Goal: Task Accomplishment & Management: Manage account settings

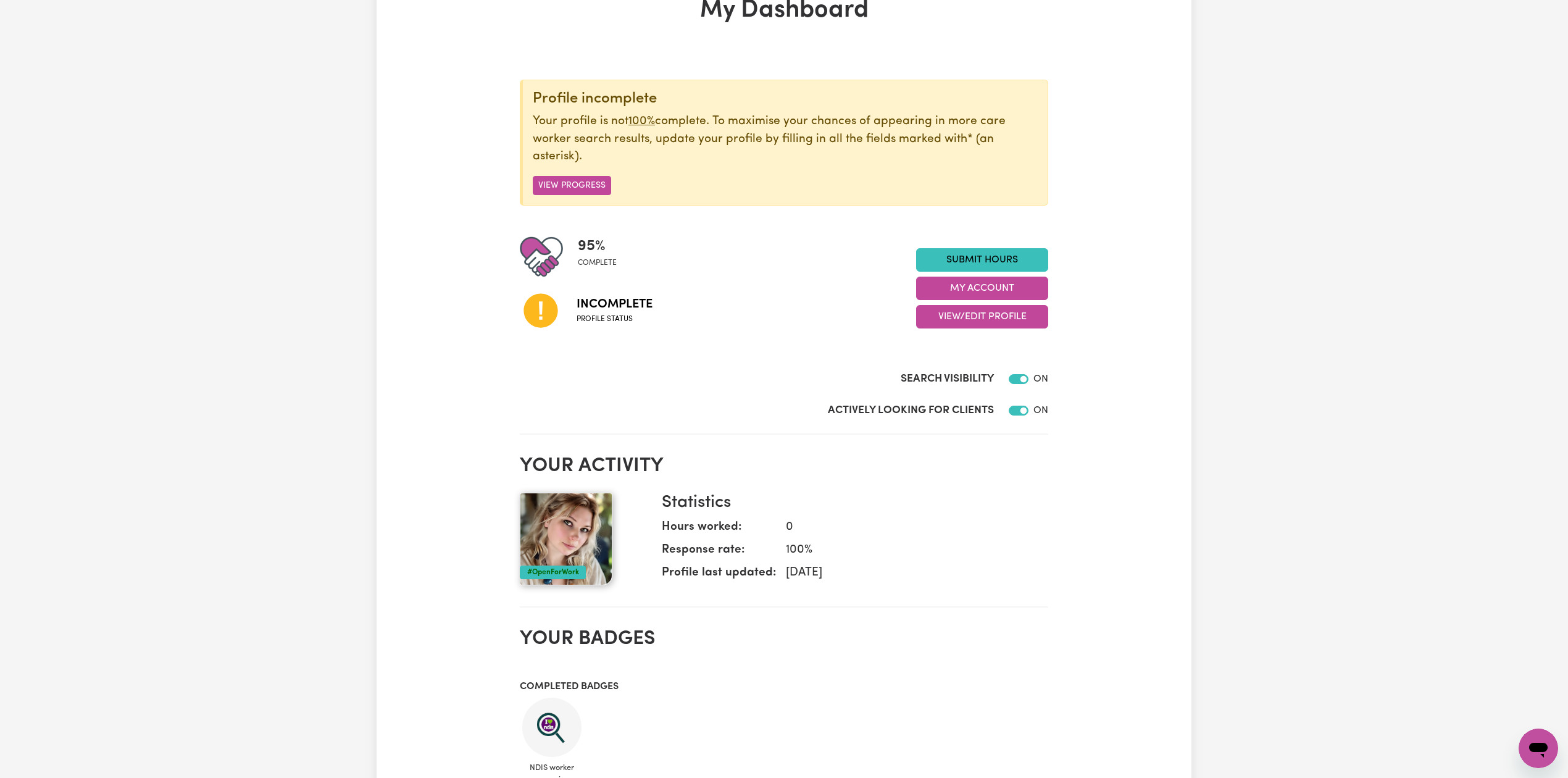
scroll to position [164, 0]
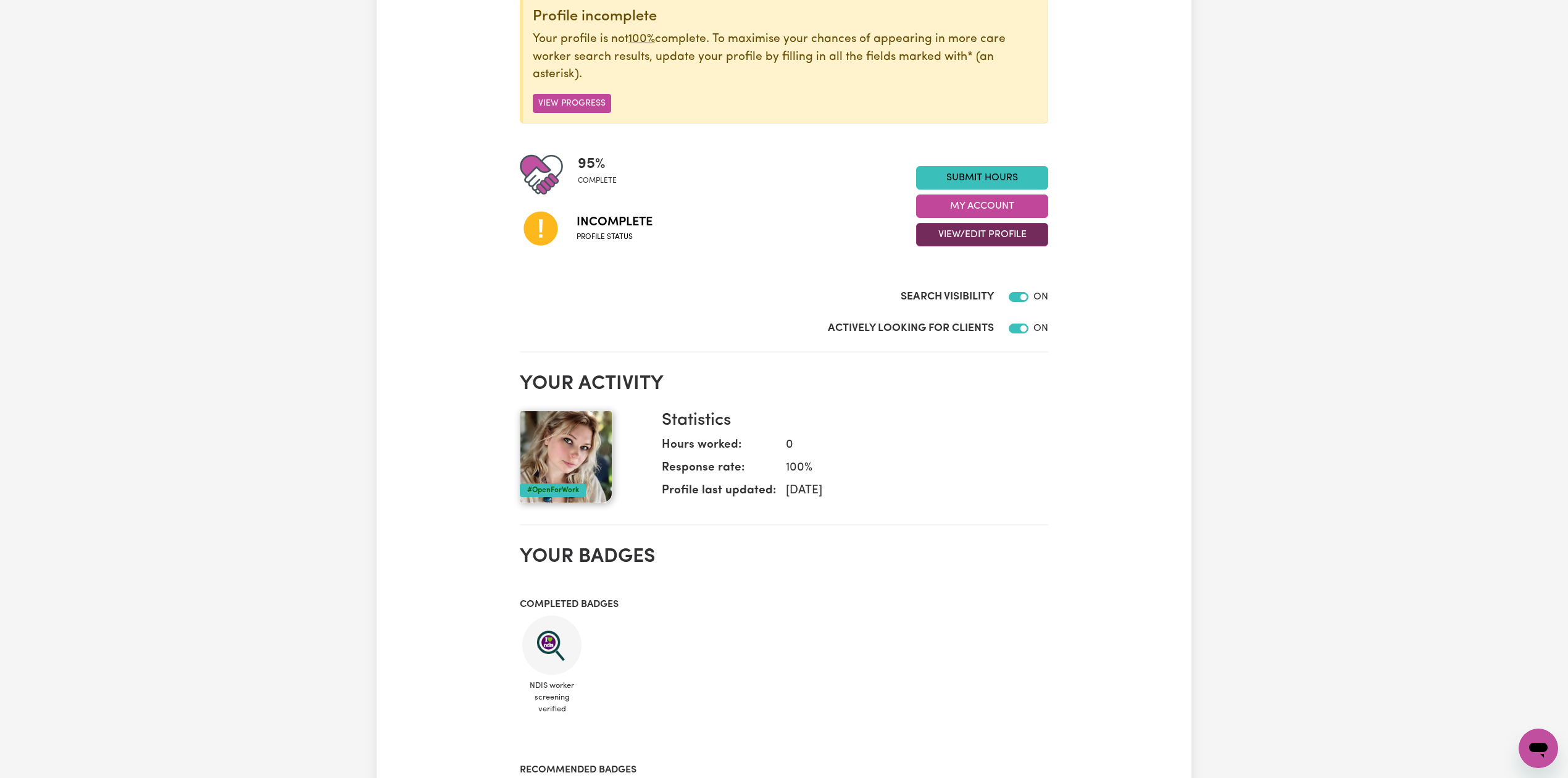
click at [988, 232] on button "View/Edit Profile" at bounding box center [982, 234] width 132 height 23
click at [954, 285] on link "Edit Profile" at bounding box center [974, 292] width 115 height 24
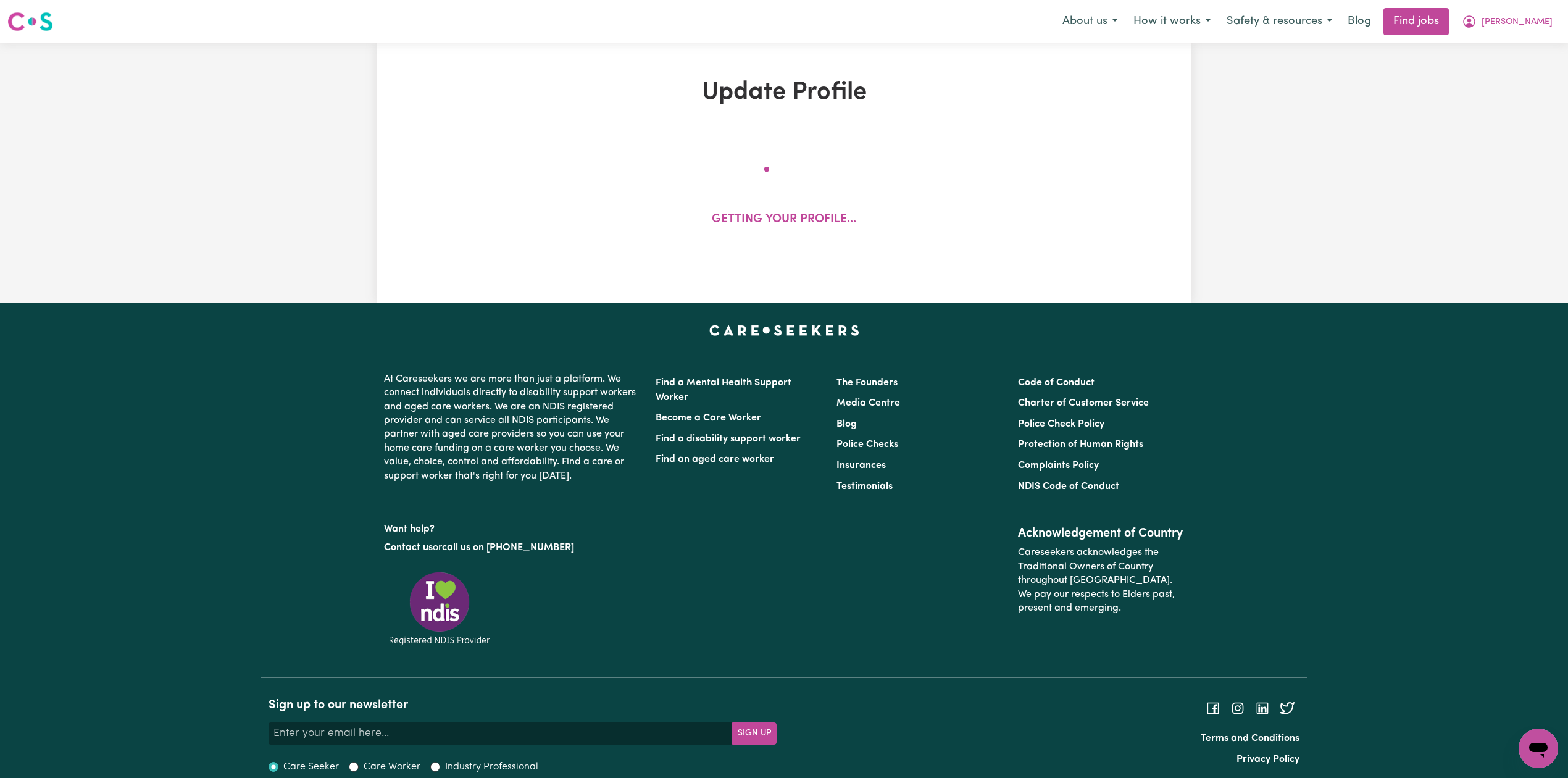
select select "[DEMOGRAPHIC_DATA]"
select select "[DEMOGRAPHIC_DATA] Citizen"
select select "Studying a healthcare related degree or qualification"
select select "69"
select select "75"
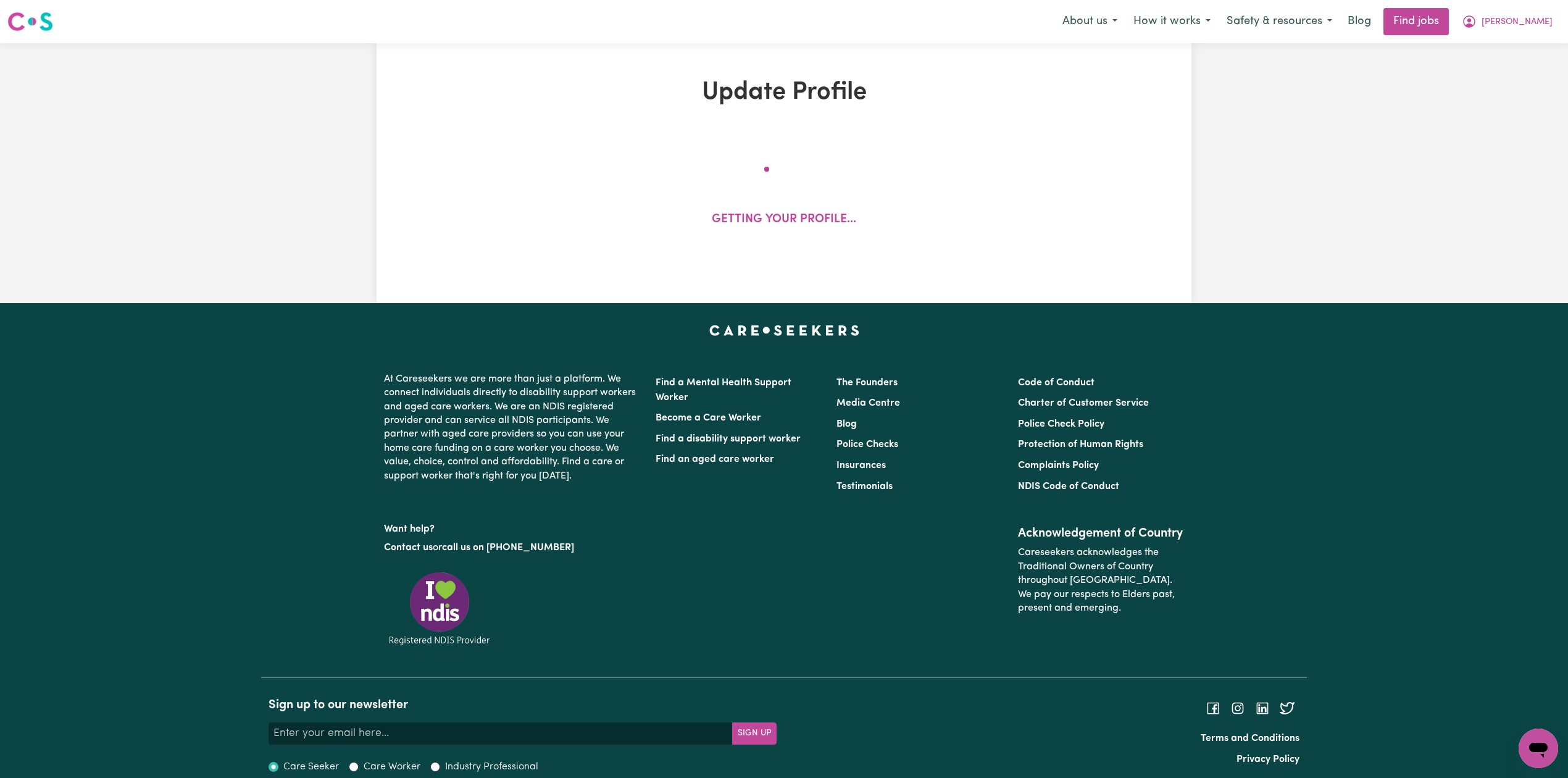
select select "85"
select select "95"
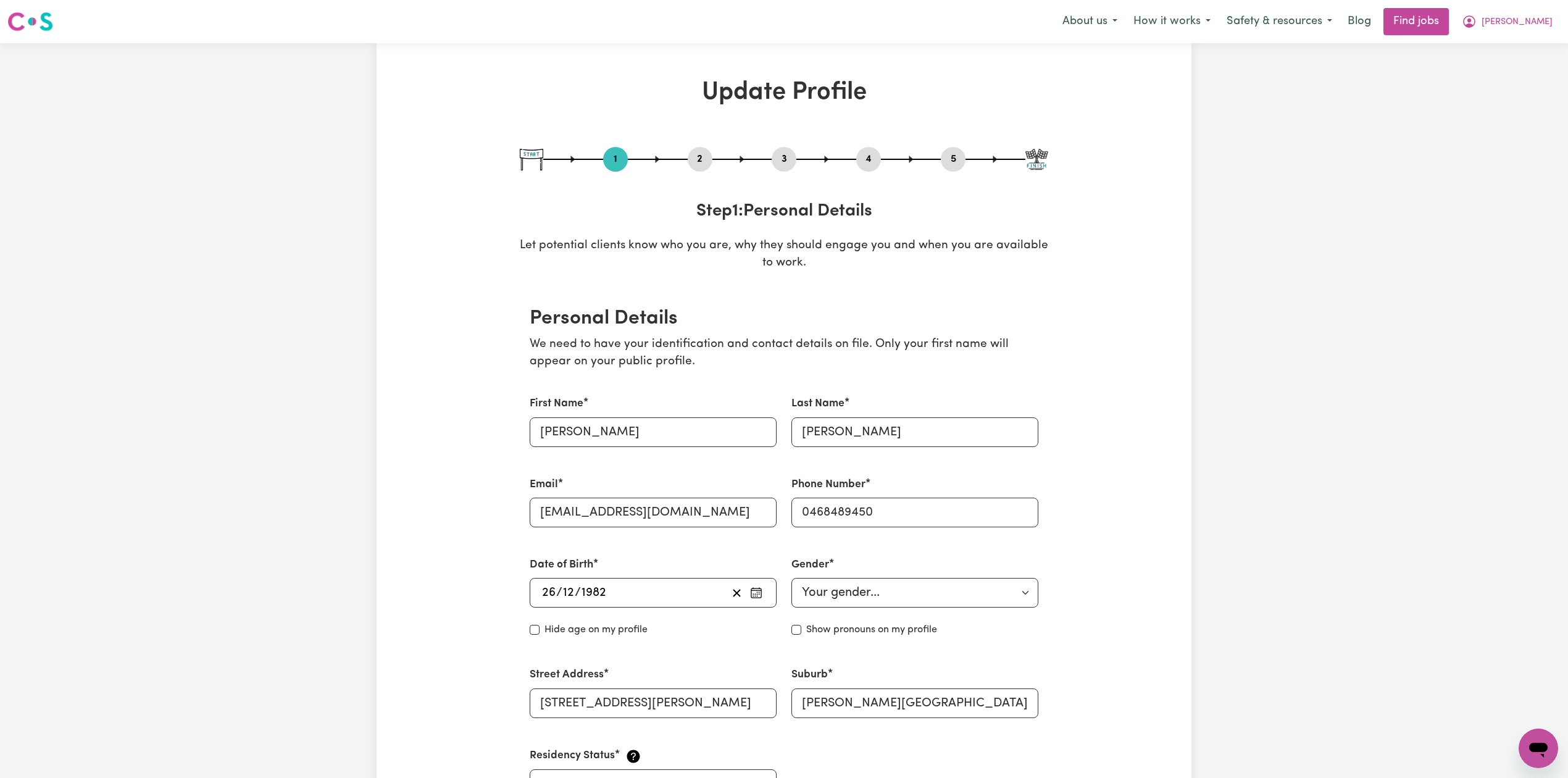
click at [700, 160] on button "2" at bounding box center [700, 158] width 24 height 16
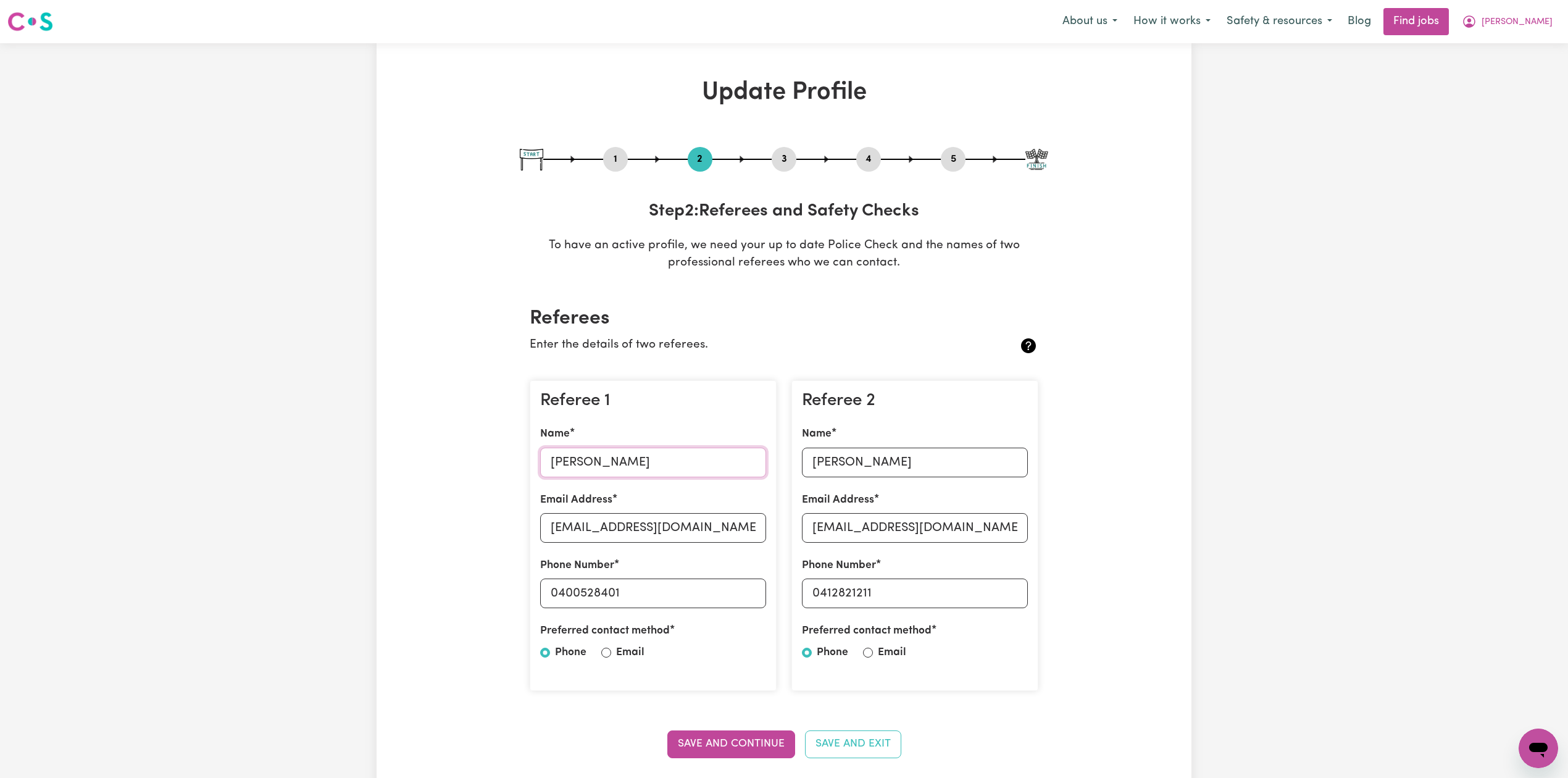
click at [656, 471] on input "[PERSON_NAME]" at bounding box center [652, 463] width 226 height 30
click at [744, 530] on input "[EMAIL_ADDRESS][DOMAIN_NAME]" at bounding box center [652, 528] width 226 height 30
click at [748, 596] on input "0400528401" at bounding box center [652, 593] width 226 height 30
drag, startPoint x: 559, startPoint y: 598, endPoint x: 702, endPoint y: 610, distance: 143.5
click at [702, 610] on div "Referee 1 Name [PERSON_NAME] Email Address [EMAIL_ADDRESS][DOMAIN_NAME] Phone N…" at bounding box center [652, 536] width 246 height 311
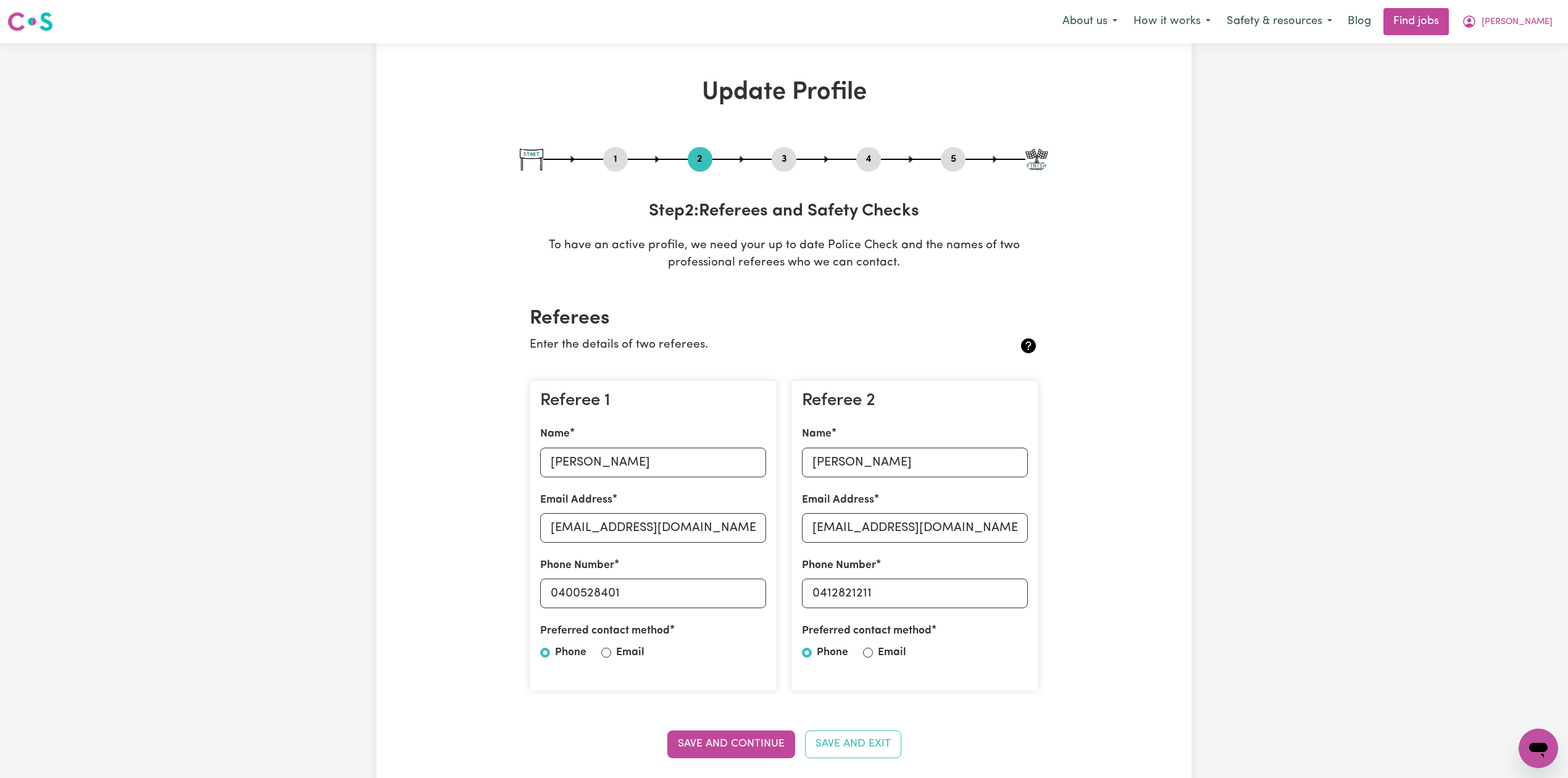
click at [921, 486] on div "Referee 2 Name [PERSON_NAME] Email Address [EMAIL_ADDRESS][DOMAIN_NAME] Phone N…" at bounding box center [915, 536] width 246 height 311
click at [913, 462] on input "[PERSON_NAME]" at bounding box center [915, 463] width 226 height 30
click at [896, 530] on input "[EMAIL_ADDRESS][DOMAIN_NAME]" at bounding box center [915, 528] width 226 height 30
drag, startPoint x: 829, startPoint y: 589, endPoint x: 998, endPoint y: 618, distance: 171.5
click at [1005, 618] on div "Referee 2 Name [PERSON_NAME] Email Address [EMAIL_ADDRESS][DOMAIN_NAME] Phone N…" at bounding box center [915, 536] width 246 height 311
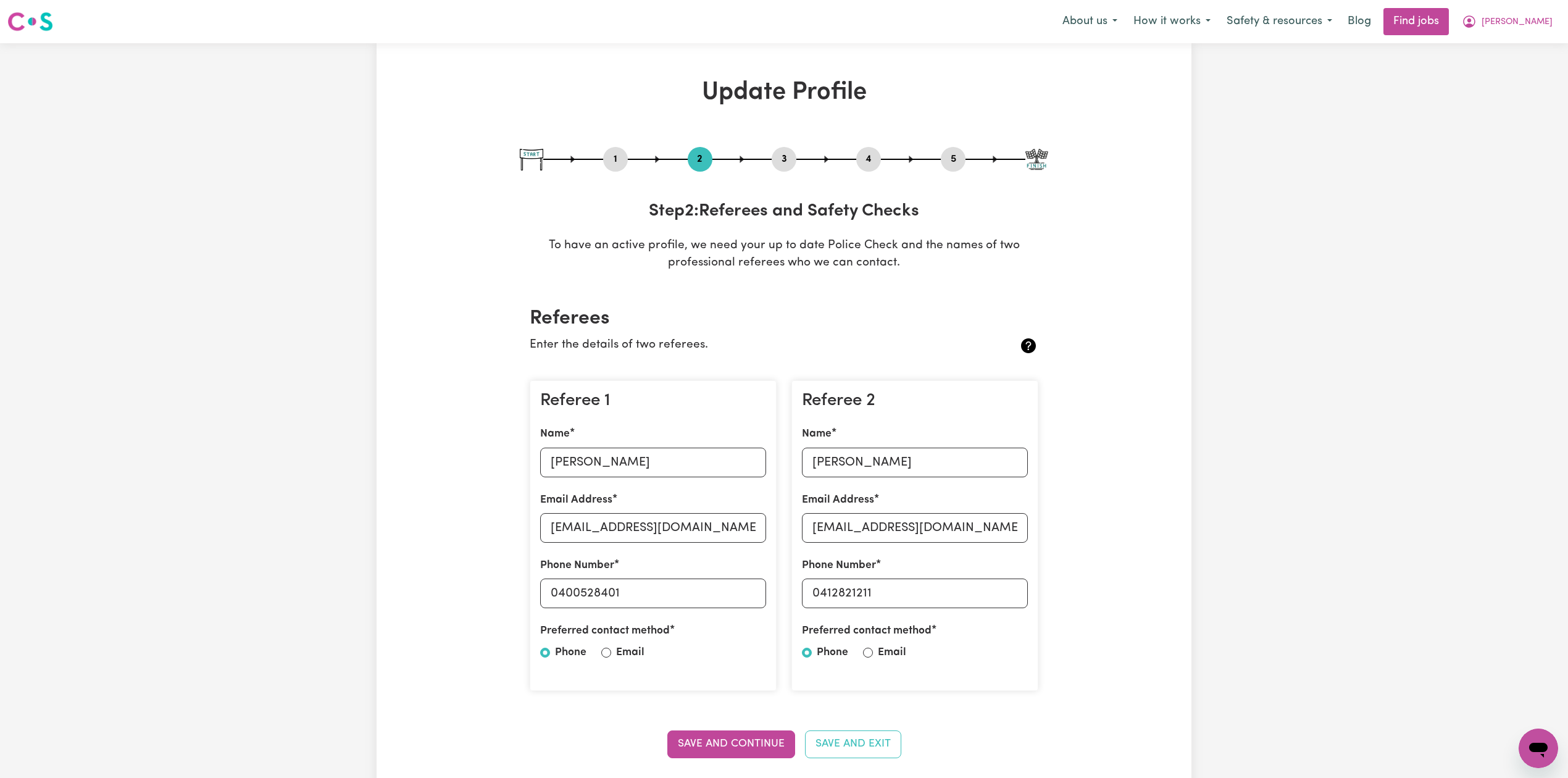
click at [957, 154] on button "5" at bounding box center [953, 158] width 24 height 16
select select "I am providing services through another platform"
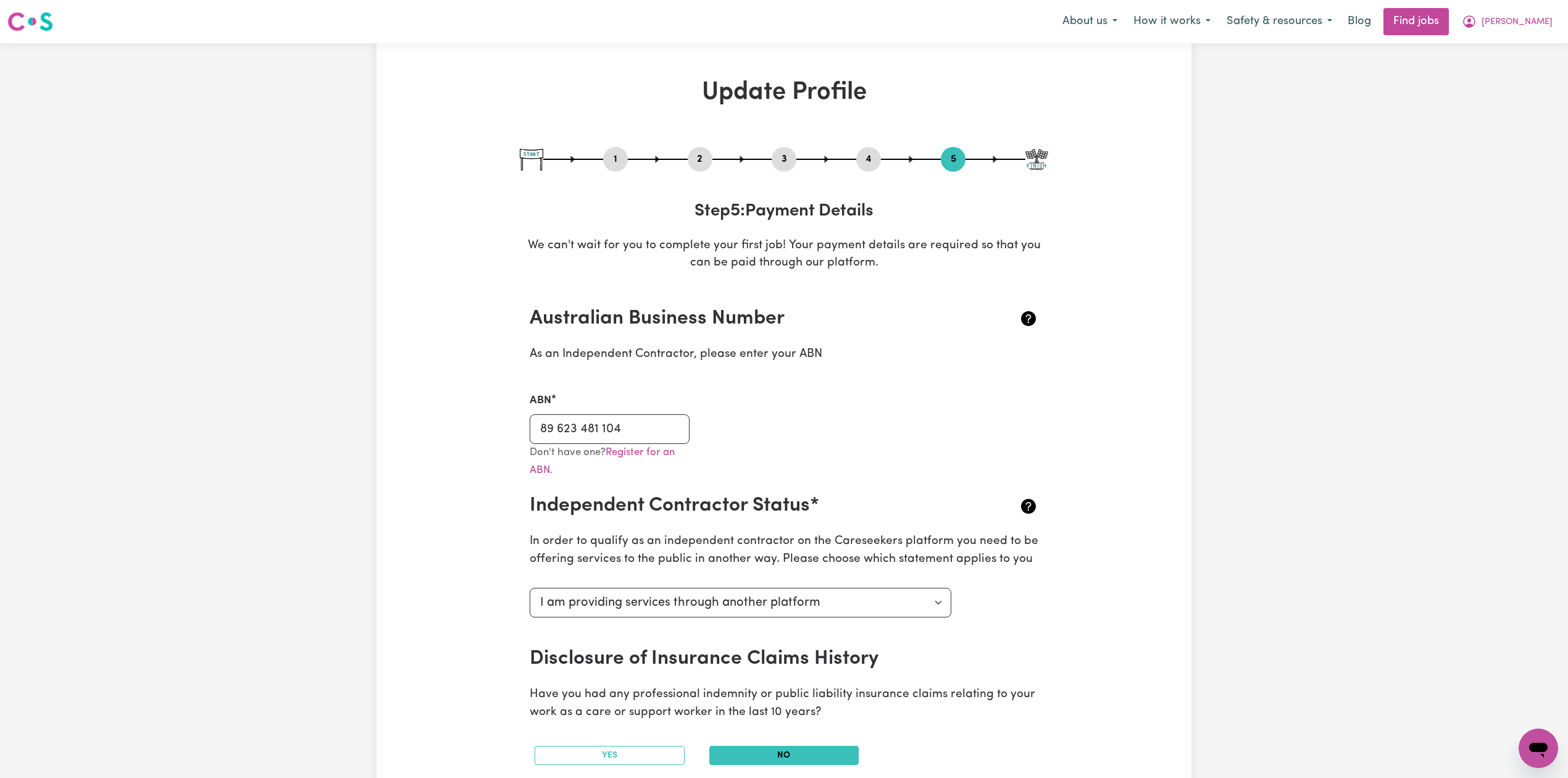
click at [610, 411] on div "ABN 89 623 481 104" at bounding box center [609, 418] width 160 height 51
click at [610, 423] on input "89 623 481 104" at bounding box center [609, 429] width 160 height 30
click at [873, 157] on button "4" at bounding box center [869, 158] width 24 height 16
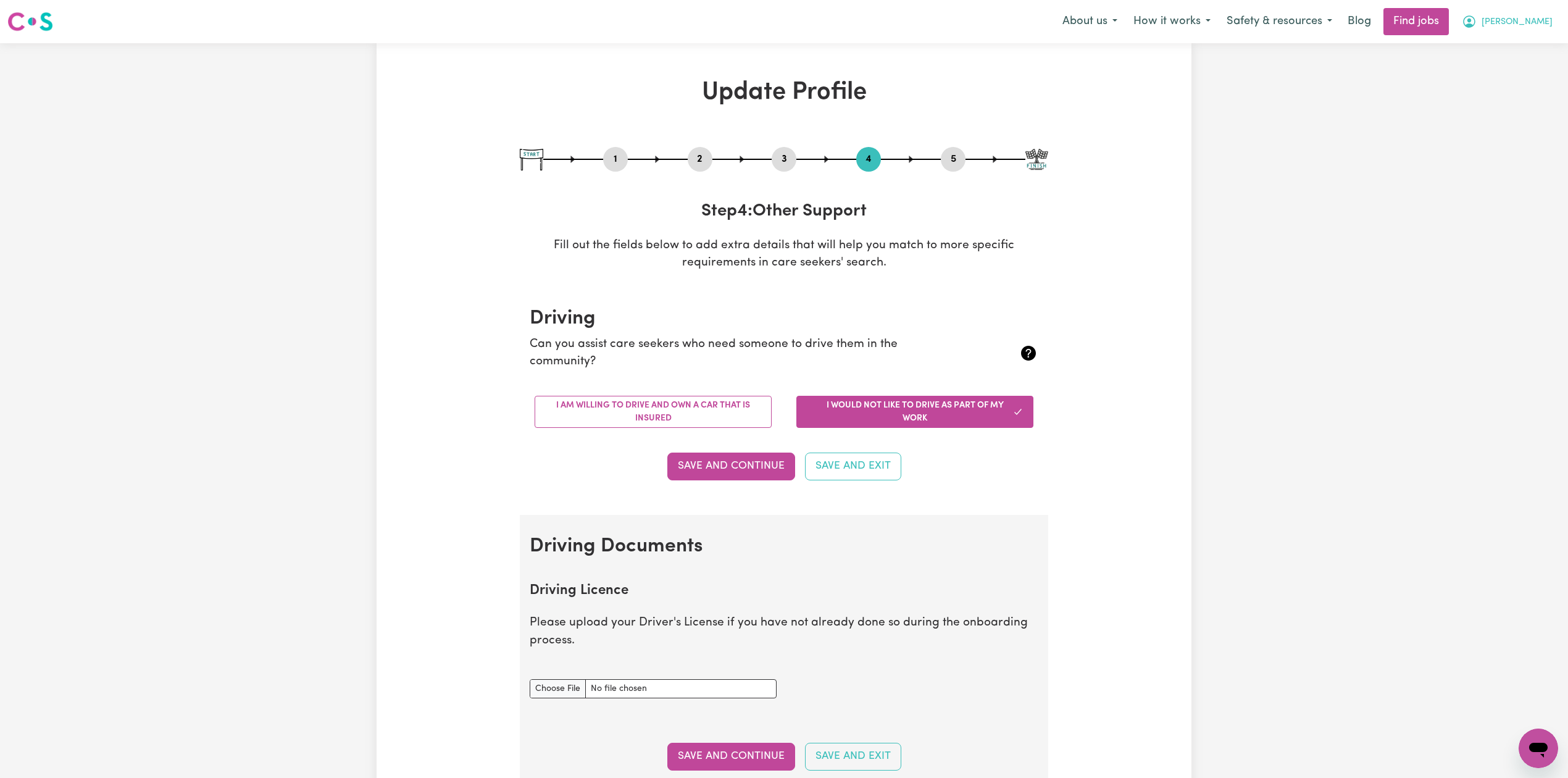
click at [1530, 31] on button "[PERSON_NAME]" at bounding box center [1507, 22] width 107 height 26
click at [1508, 97] on link "Logout" at bounding box center [1512, 94] width 97 height 23
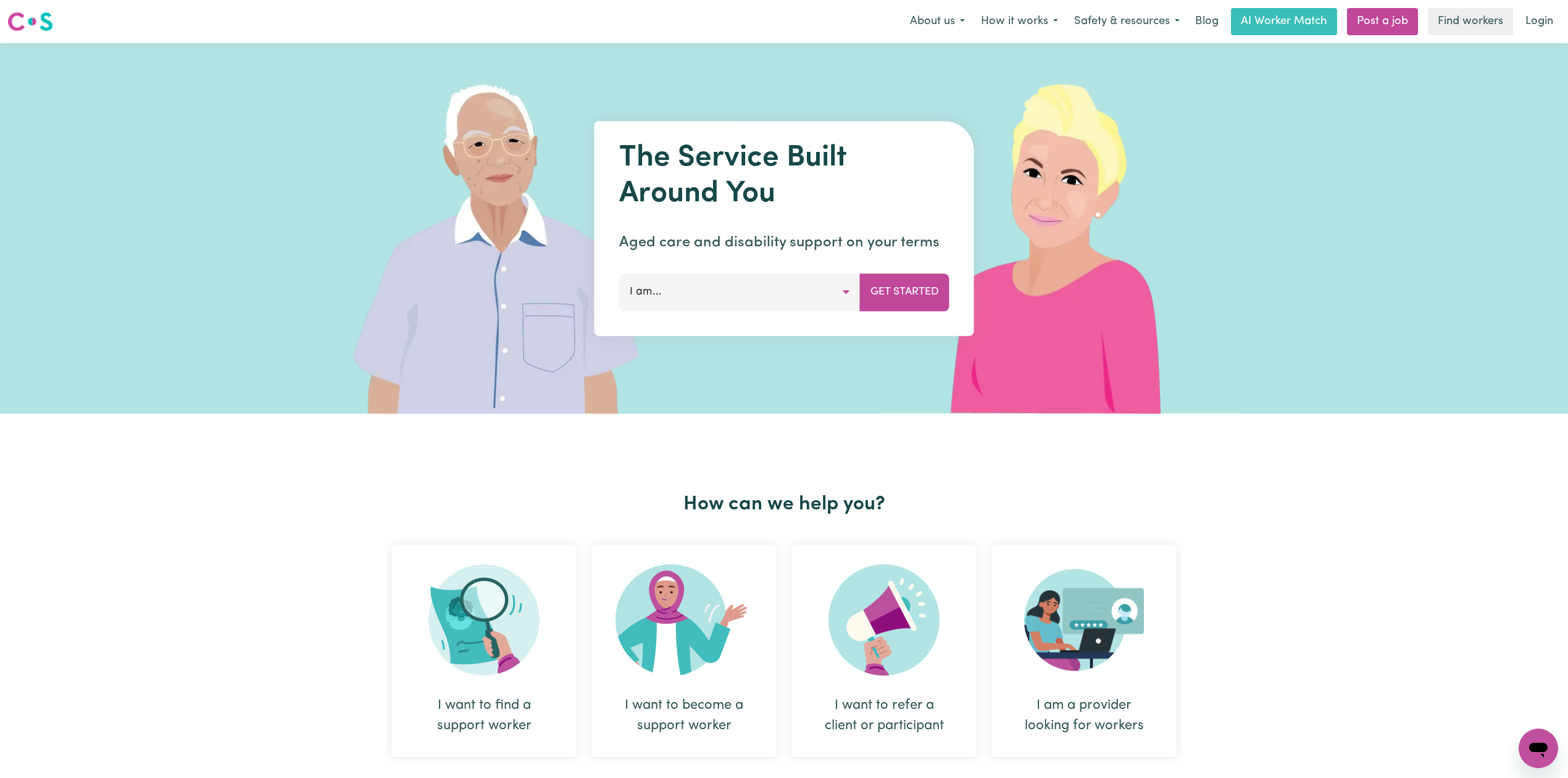
click at [1546, 17] on link "Login" at bounding box center [1539, 22] width 42 height 27
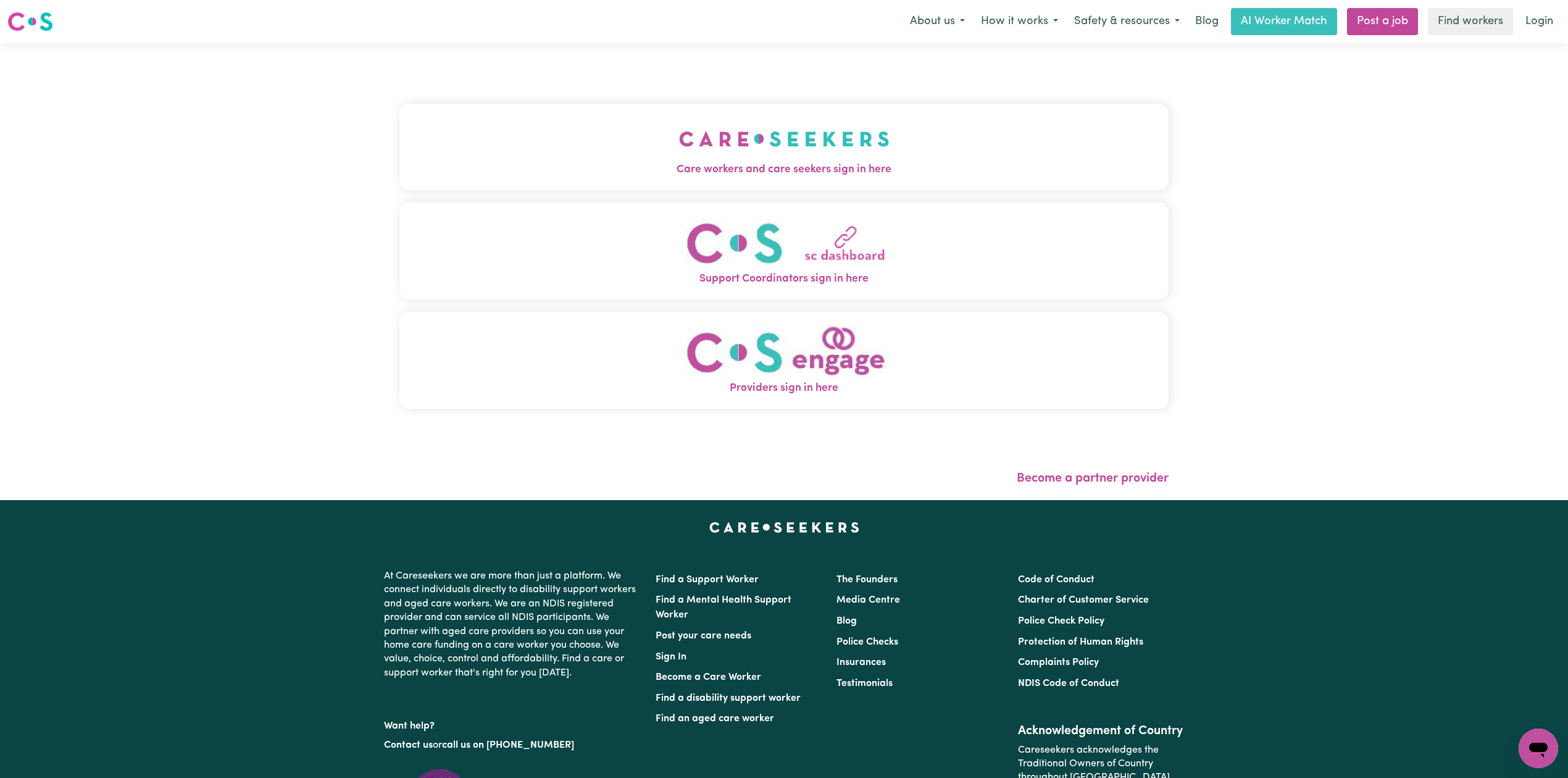
click at [506, 142] on button "Care workers and care seekers sign in here" at bounding box center [784, 147] width 769 height 86
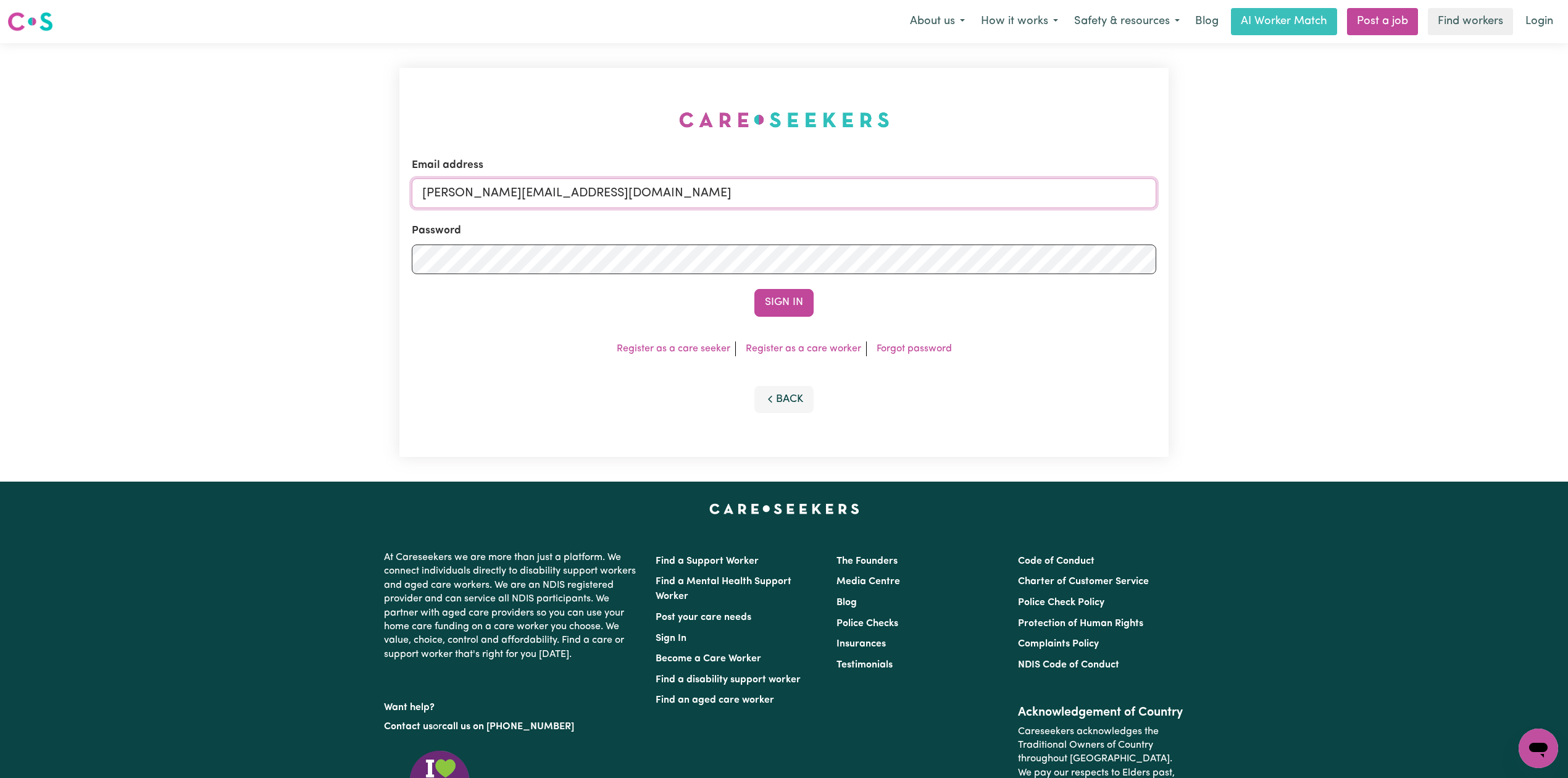
drag, startPoint x: 598, startPoint y: 198, endPoint x: 544, endPoint y: 217, distance: 57.2
click at [598, 198] on input "[PERSON_NAME][EMAIL_ADDRESS][DOMAIN_NAME]" at bounding box center [784, 193] width 744 height 30
drag, startPoint x: 489, startPoint y: 193, endPoint x: 692, endPoint y: 205, distance: 203.4
click at [692, 205] on input "Superuser~[EMAIL_ADDRESS][DOMAIN_NAME]" at bounding box center [784, 193] width 744 height 30
type input "Superuser~[EMAIL_ADDRESS][DOMAIN_NAME]"
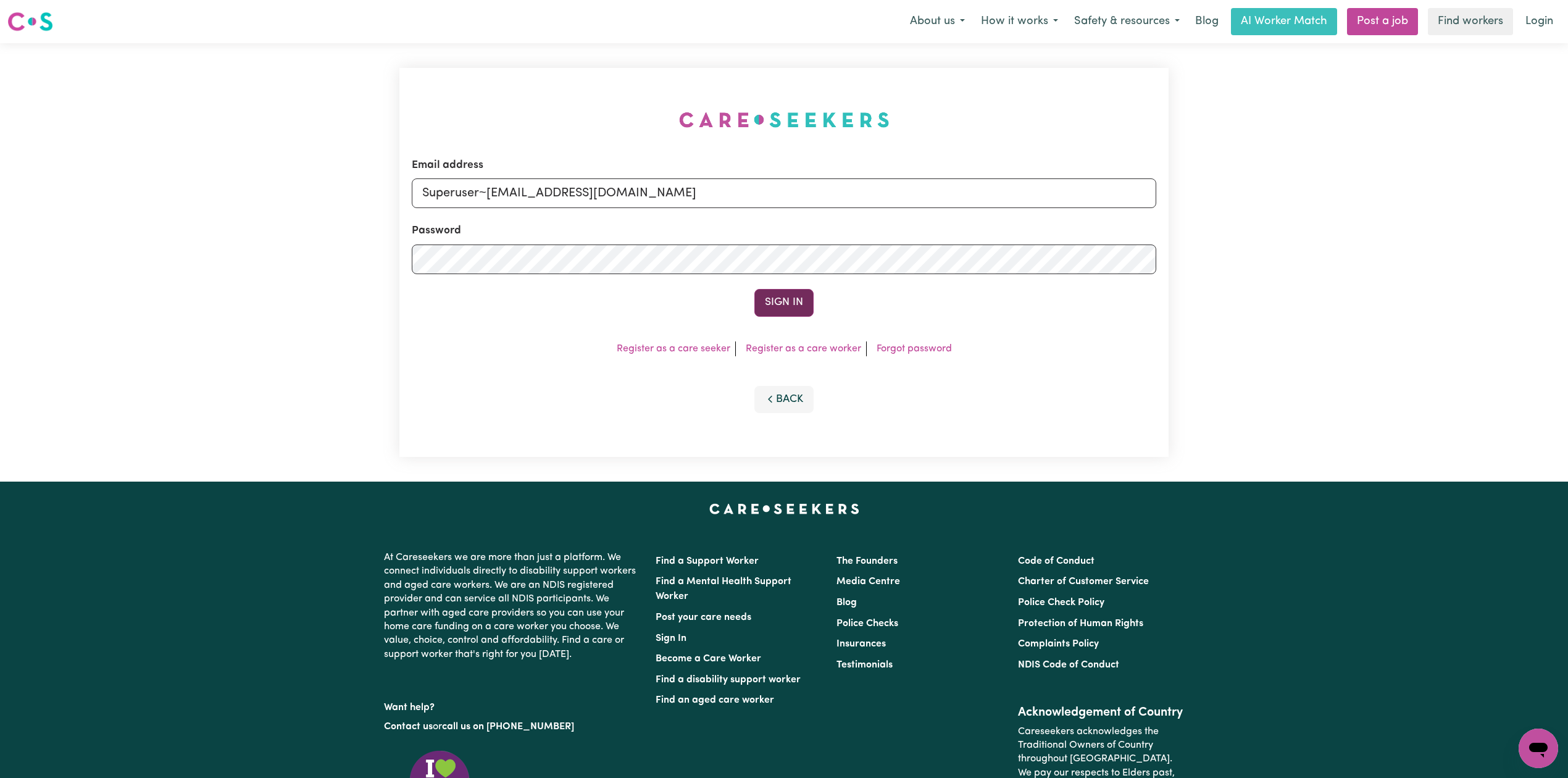
drag, startPoint x: 784, startPoint y: 294, endPoint x: 773, endPoint y: 290, distance: 11.7
click at [784, 294] on button "Sign In" at bounding box center [784, 302] width 59 height 27
